Goal: Task Accomplishment & Management: Use online tool/utility

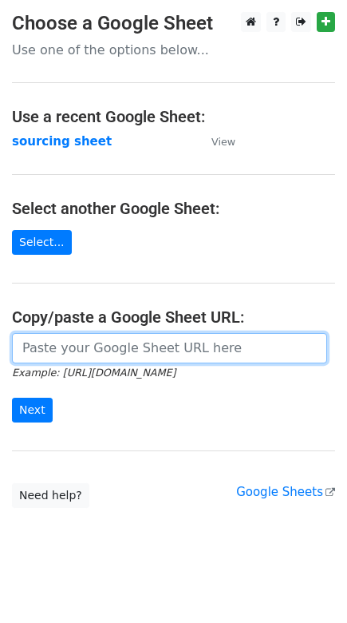
click at [242, 347] on input "url" at bounding box center [169, 348] width 315 height 30
paste input "https://docs.google.com/spreadsheets/d/1wD6lSmvFvXxRHy8XL6iER5cI7pKzGo_S9Nh0RVd…"
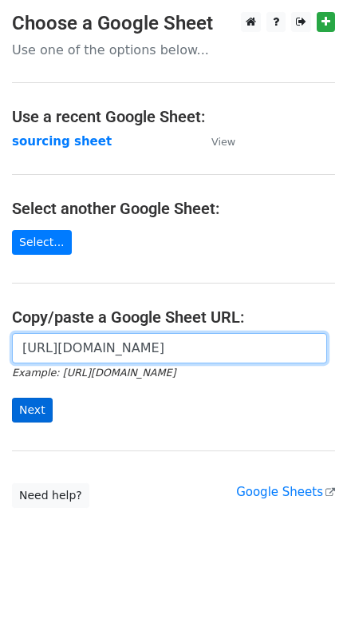
type input "https://docs.google.com/spreadsheets/d/1wD6lSmvFvXxRHy8XL6iER5cI7pKzGo_S9Nh0RVd…"
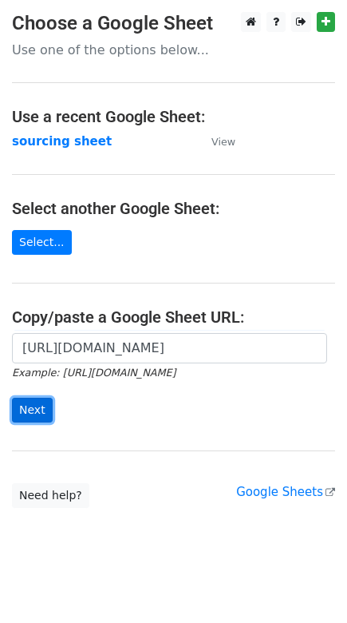
click at [37, 412] on input "Next" at bounding box center [32, 410] width 41 height 25
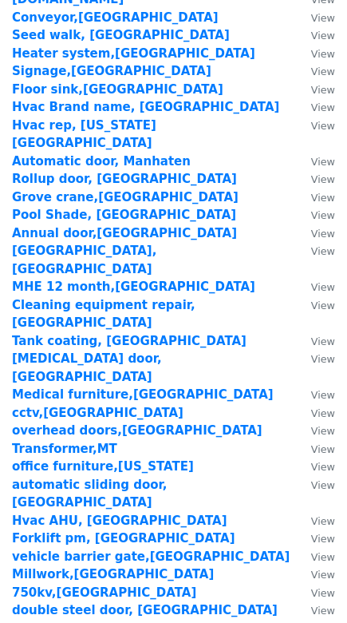
scroll to position [2304, 0]
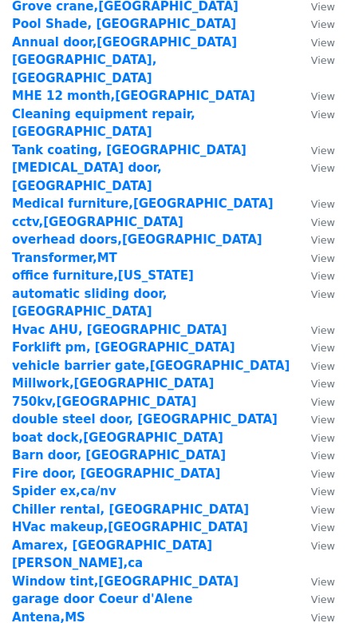
click at [58, 622] on strong "Pipline camera,NE" at bounding box center [73, 635] width 123 height 14
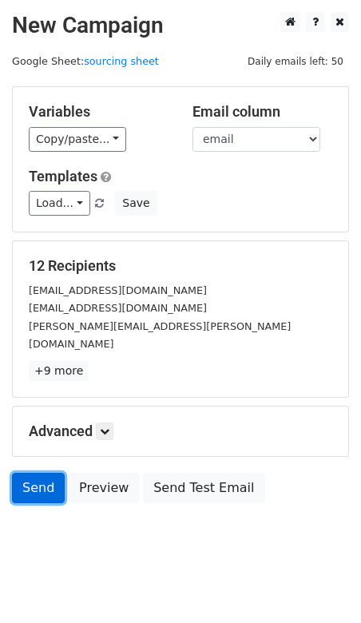
click at [45, 473] on link "Send" at bounding box center [38, 488] width 53 height 30
